Goal: Transaction & Acquisition: Purchase product/service

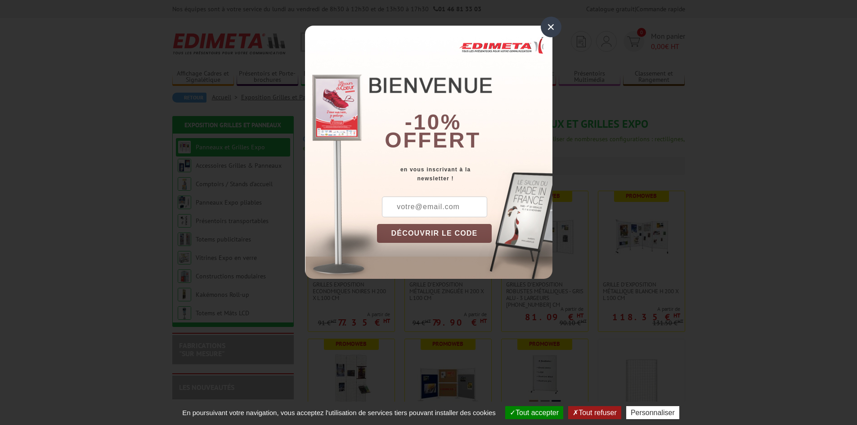
click at [551, 26] on div "×" at bounding box center [551, 27] width 21 height 21
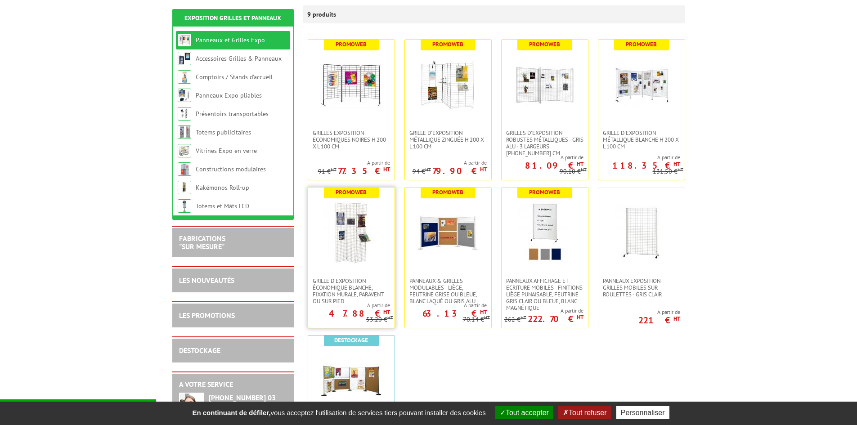
scroll to position [180, 0]
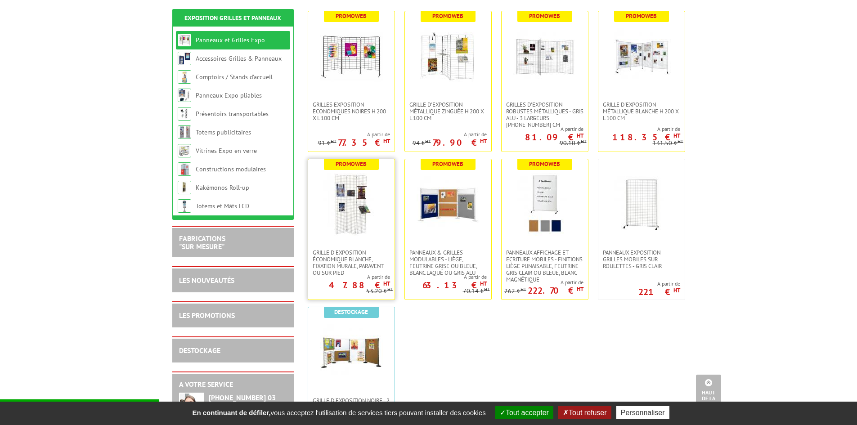
click at [343, 211] on img at bounding box center [351, 204] width 63 height 63
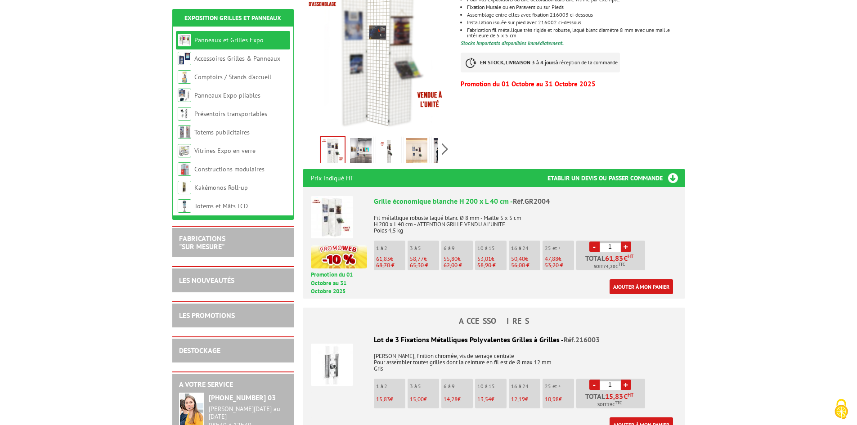
scroll to position [225, 0]
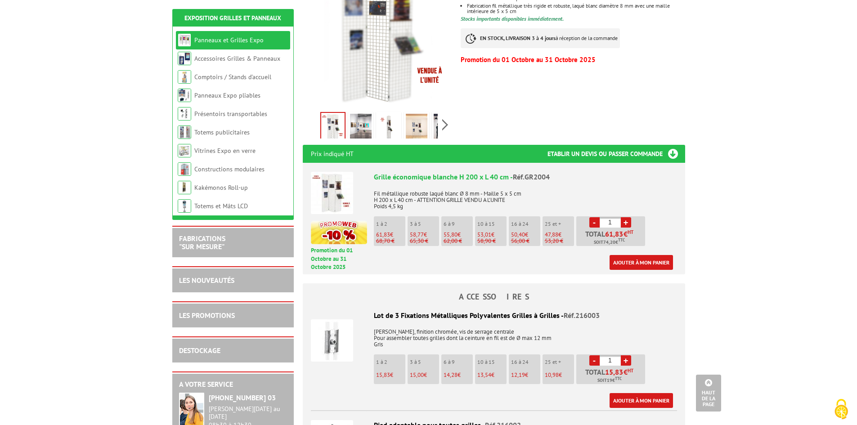
click at [386, 232] on span "61,83" at bounding box center [383, 235] width 14 height 8
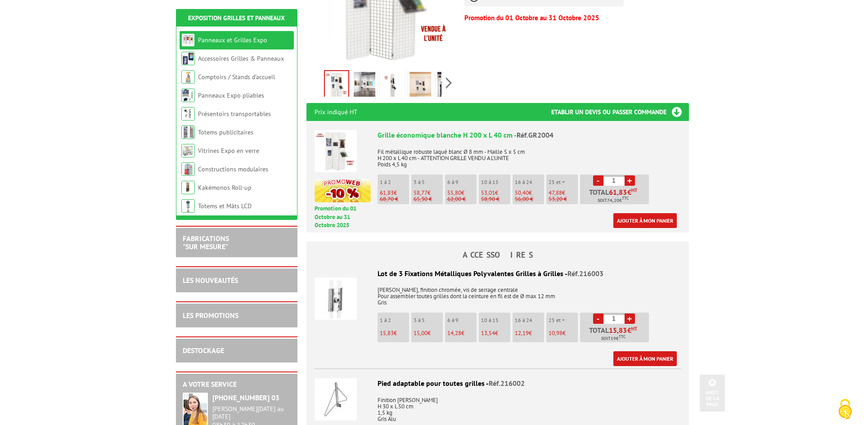
scroll to position [270, 0]
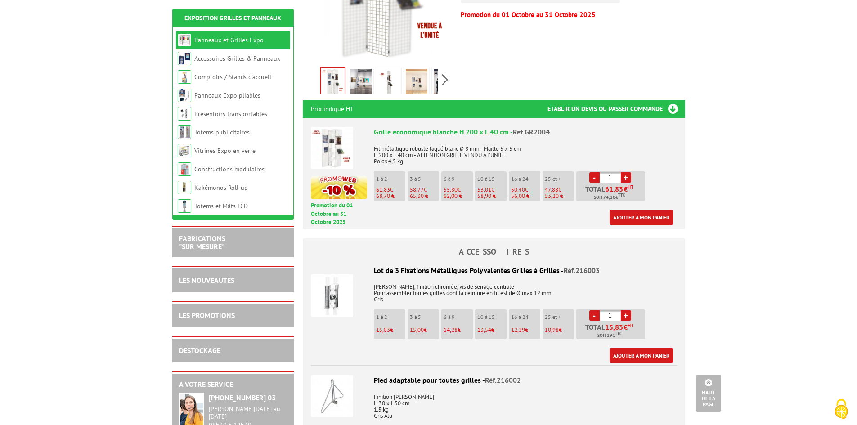
click at [626, 179] on link "+" at bounding box center [626, 177] width 10 height 10
type input "2"
click at [629, 220] on link "Ajouter à mon panier" at bounding box center [641, 217] width 63 height 15
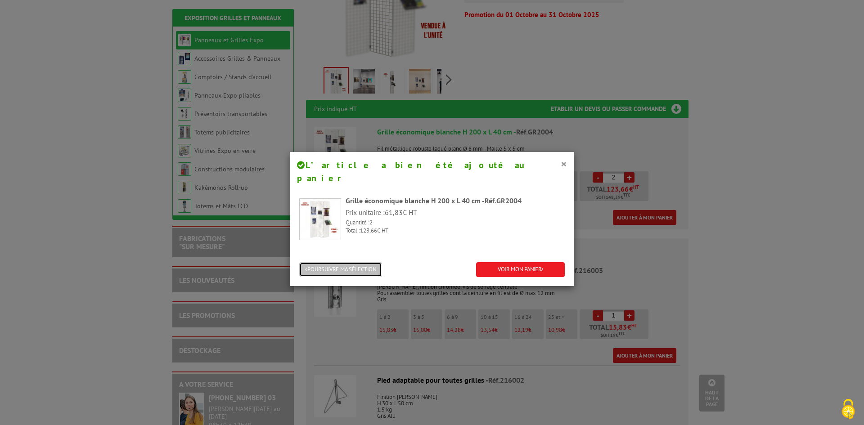
click at [331, 262] on button "POURSUIVRE MA SÉLECTION" at bounding box center [340, 269] width 83 height 15
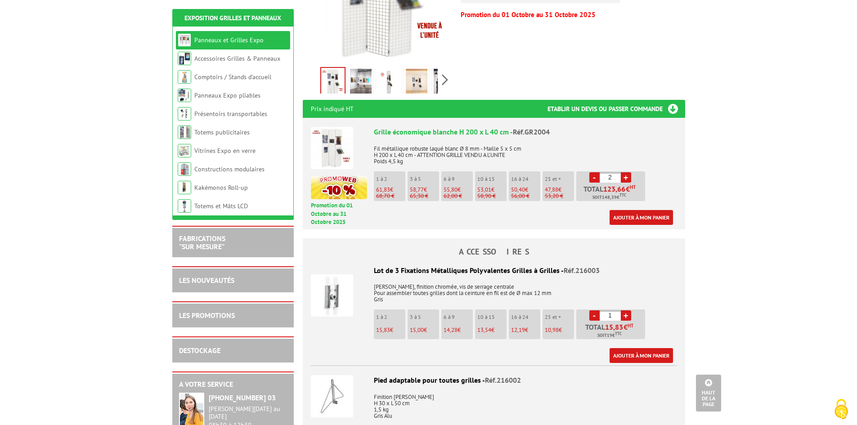
click at [628, 318] on link "+" at bounding box center [626, 315] width 10 height 10
type input "2"
click at [637, 357] on link "Ajouter à mon panier" at bounding box center [641, 355] width 63 height 15
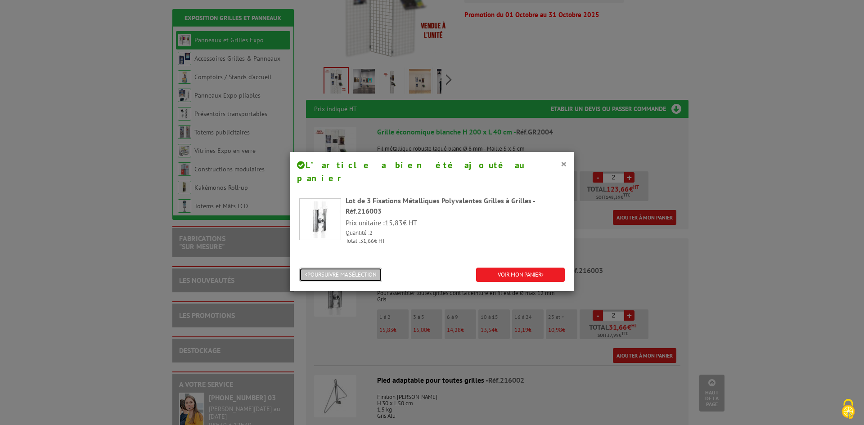
click at [338, 268] on button "POURSUIVRE MA SÉLECTION" at bounding box center [340, 275] width 83 height 15
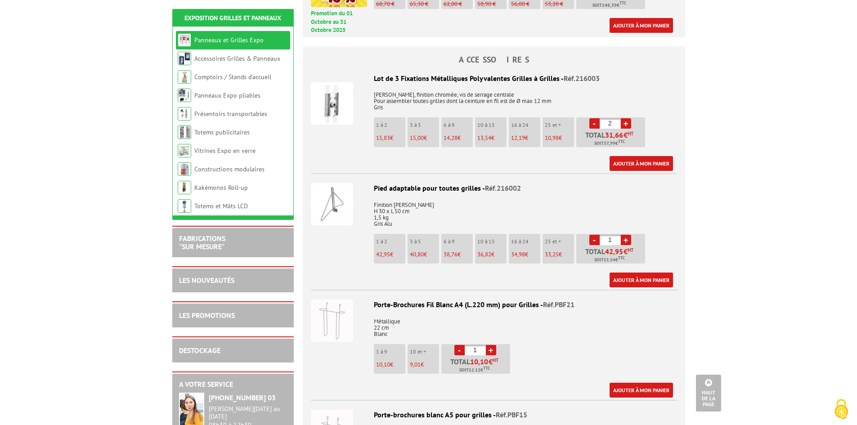
scroll to position [495, 0]
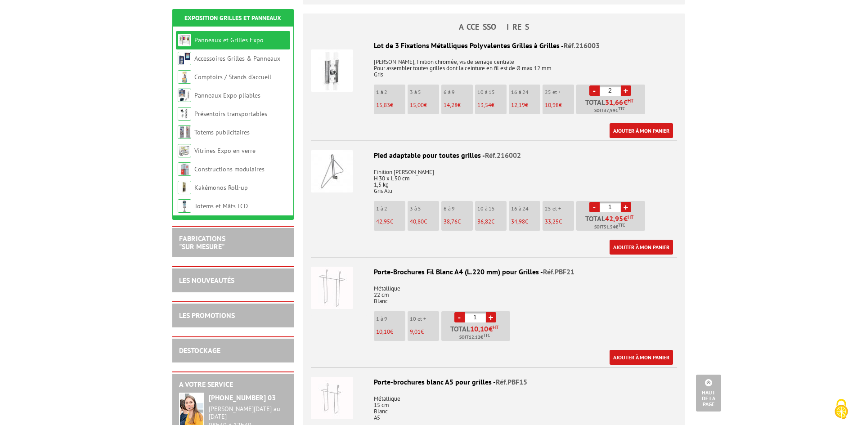
click at [488, 317] on link "+" at bounding box center [491, 317] width 10 height 10
type input "2"
click at [636, 358] on link "Ajouter à mon panier" at bounding box center [641, 357] width 63 height 15
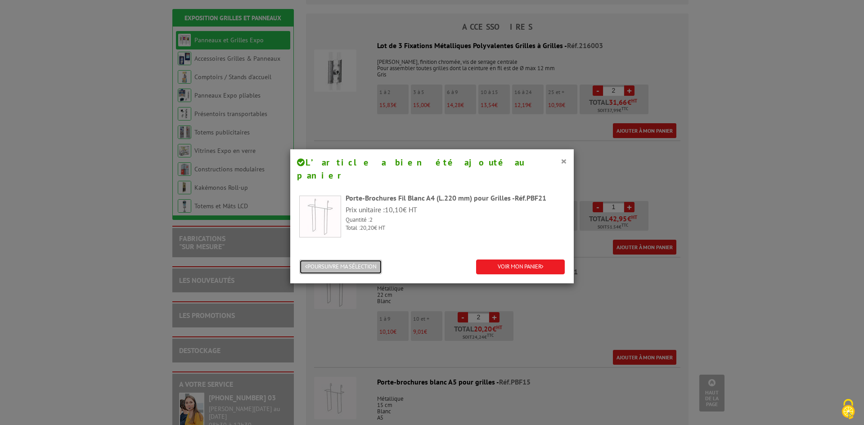
click at [342, 260] on button "POURSUIVRE MA SÉLECTION" at bounding box center [340, 267] width 83 height 15
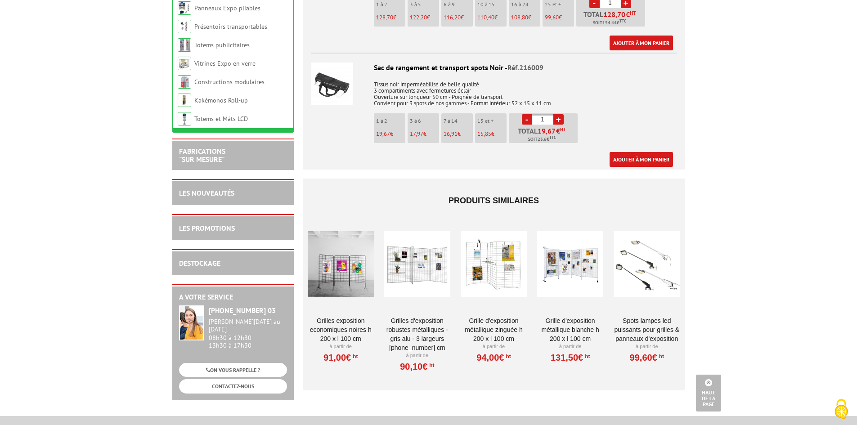
scroll to position [2924, 0]
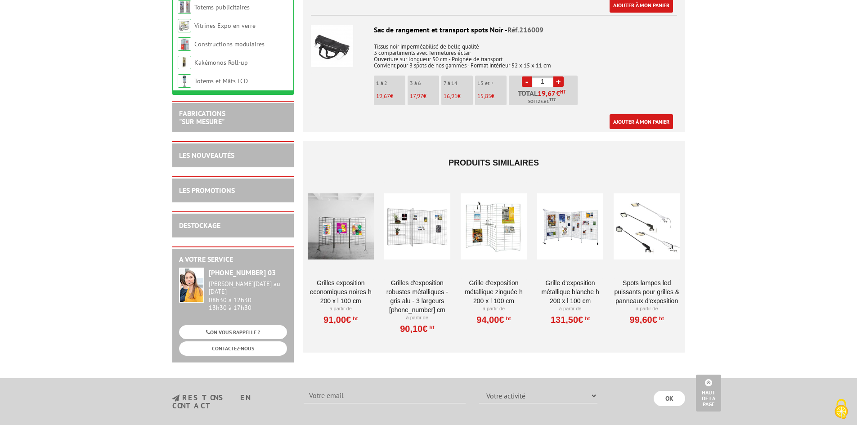
click at [490, 231] on div at bounding box center [494, 227] width 66 height 90
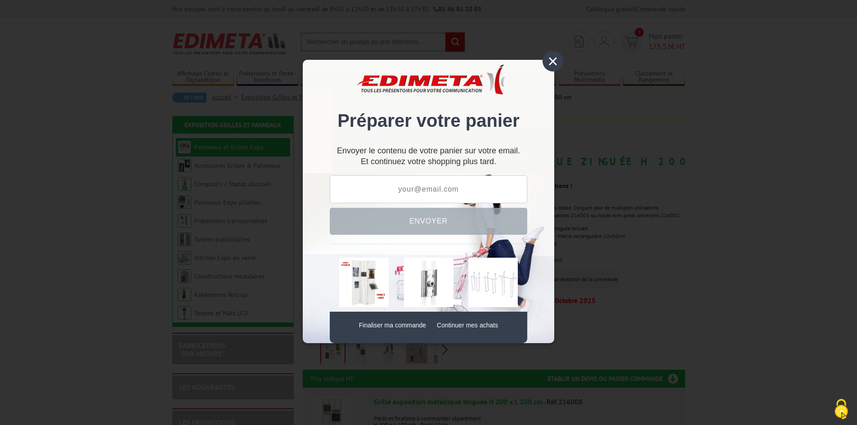
click at [550, 63] on div "×" at bounding box center [553, 61] width 21 height 21
